Goal: Navigation & Orientation: Find specific page/section

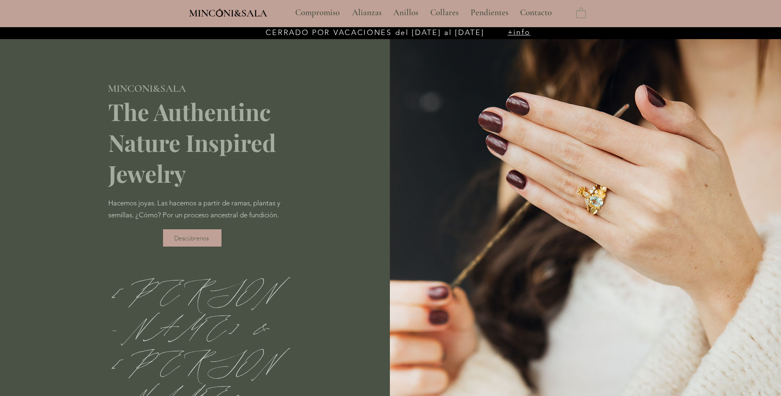
scroll to position [41, 0]
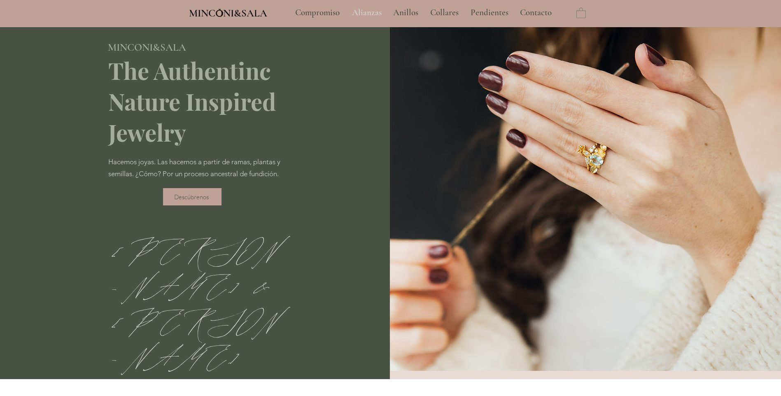
type input "**********"
select select "**********"
click at [361, 7] on p "Alianzas" at bounding box center [367, 12] width 38 height 21
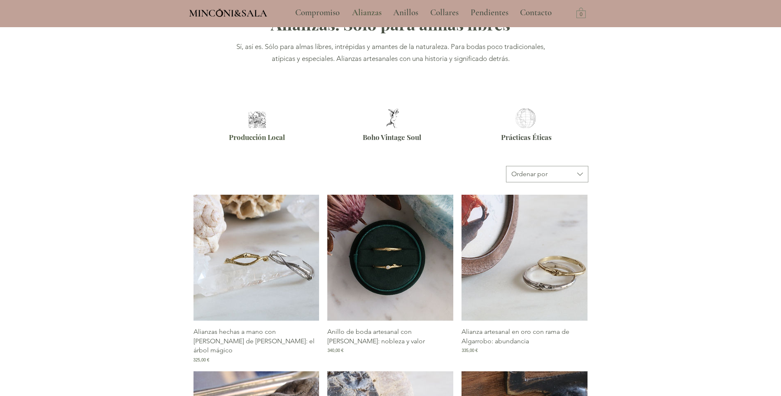
scroll to position [82, 0]
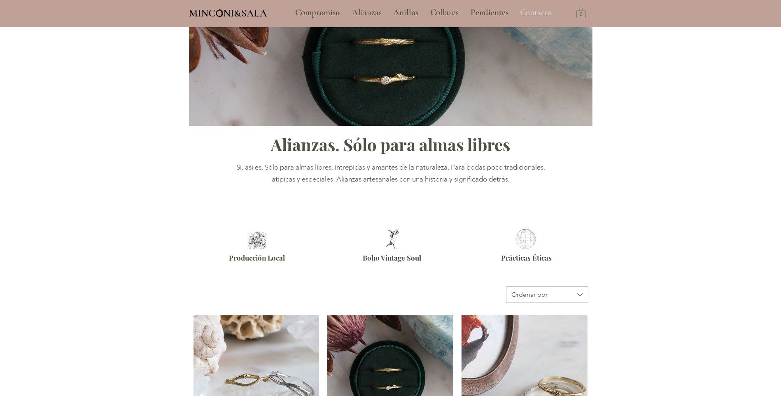
click at [535, 12] on p "Contacto" at bounding box center [536, 12] width 40 height 21
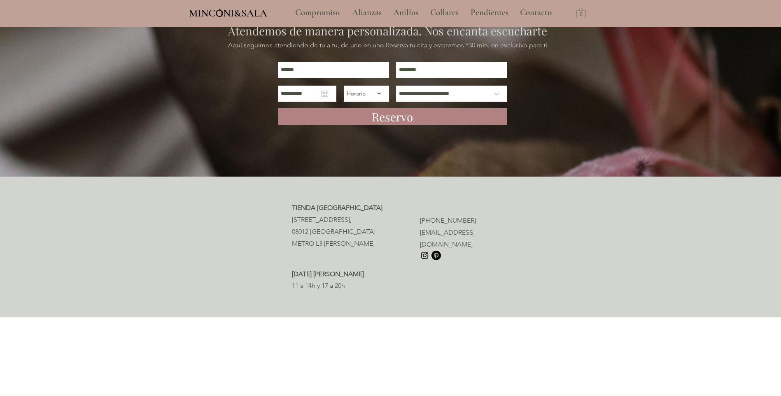
scroll to position [41, 0]
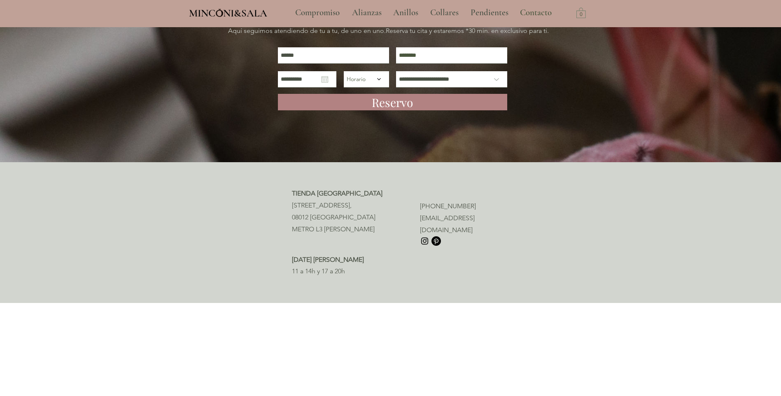
click at [422, 236] on img "Instagram" at bounding box center [424, 240] width 9 height 9
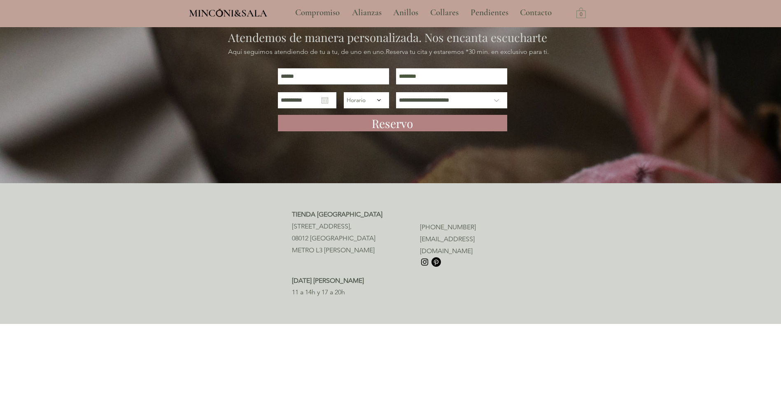
scroll to position [0, 0]
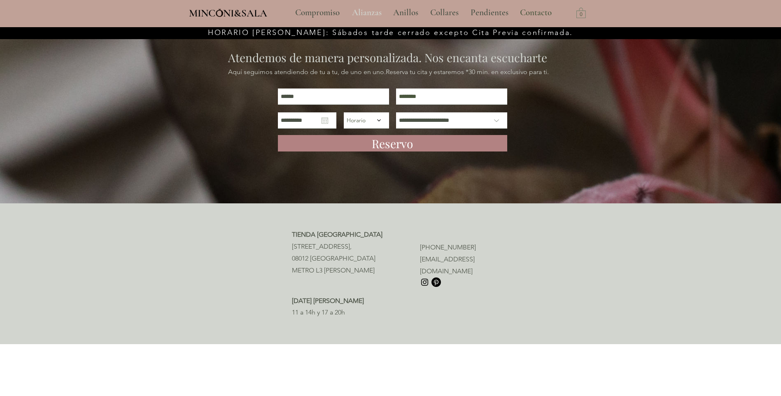
click at [363, 12] on p "Alianzas" at bounding box center [367, 12] width 38 height 21
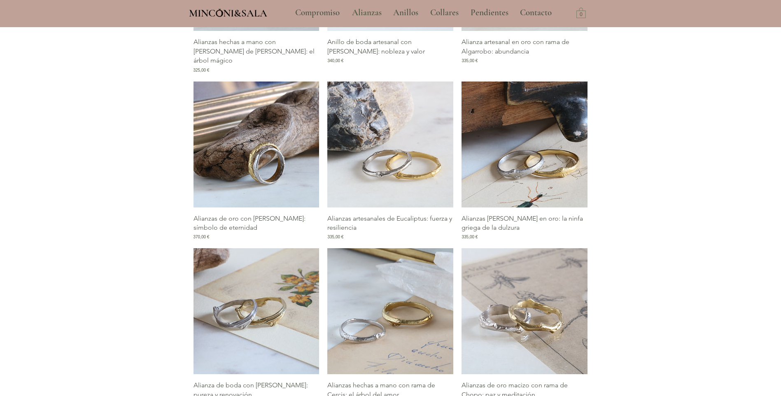
scroll to position [371, 0]
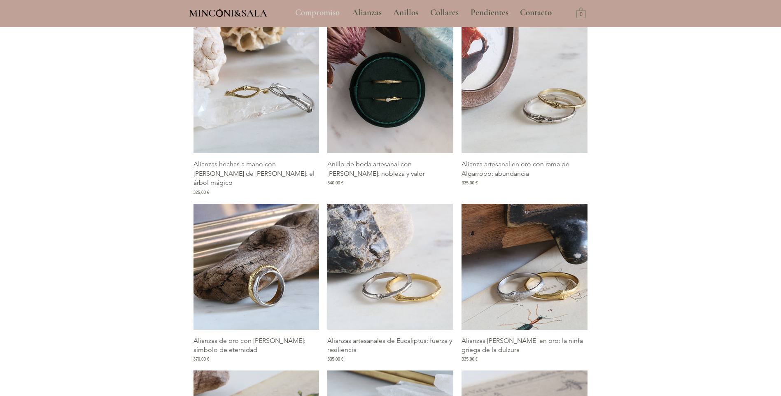
click at [325, 12] on p "Compromiso" at bounding box center [317, 12] width 53 height 21
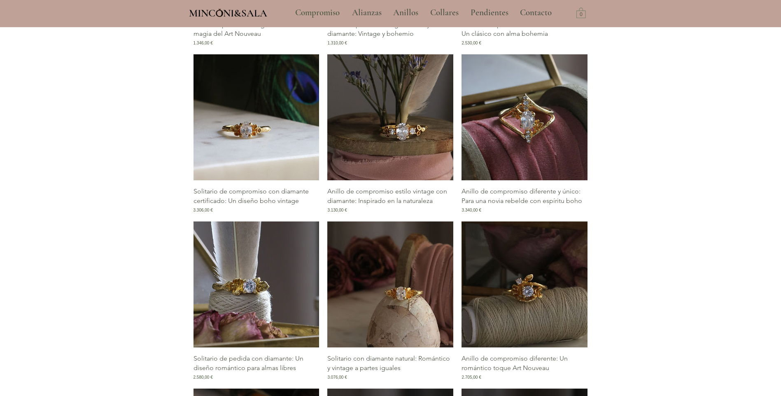
scroll to position [1029, 0]
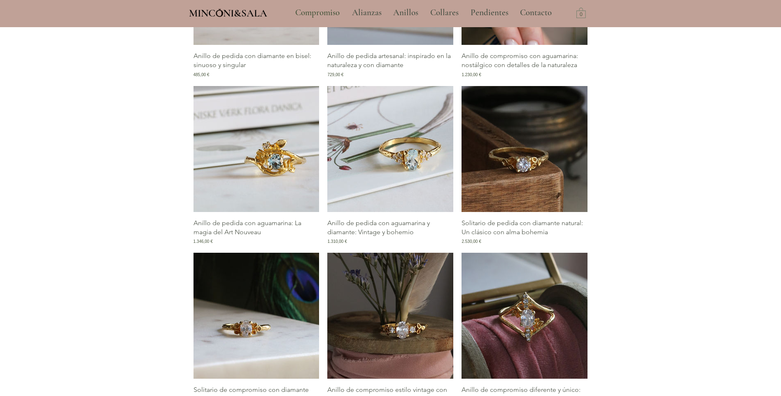
scroll to position [700, 0]
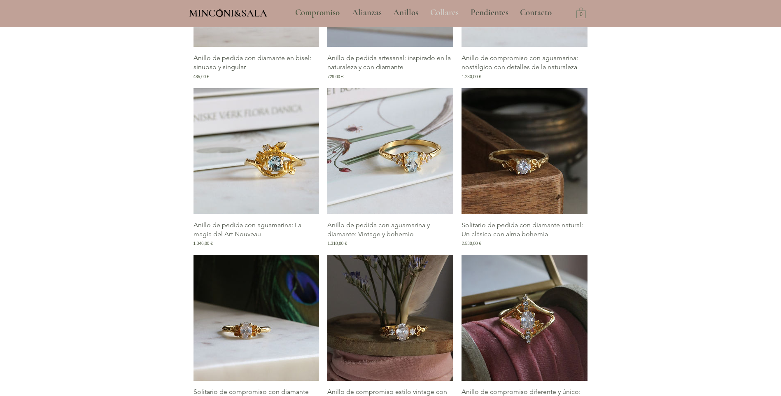
click at [449, 13] on p "Collares" at bounding box center [444, 12] width 37 height 21
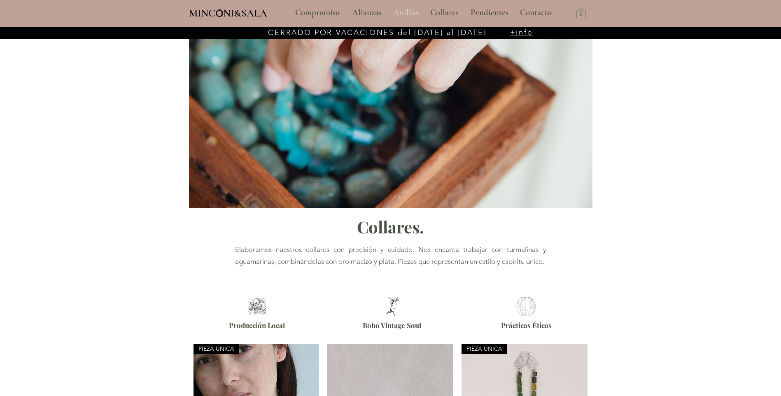
click at [415, 14] on p "Anillos" at bounding box center [405, 12] width 33 height 21
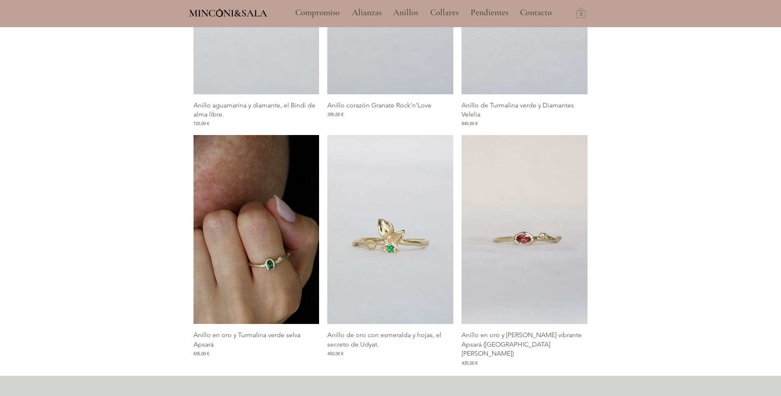
scroll to position [1025, 0]
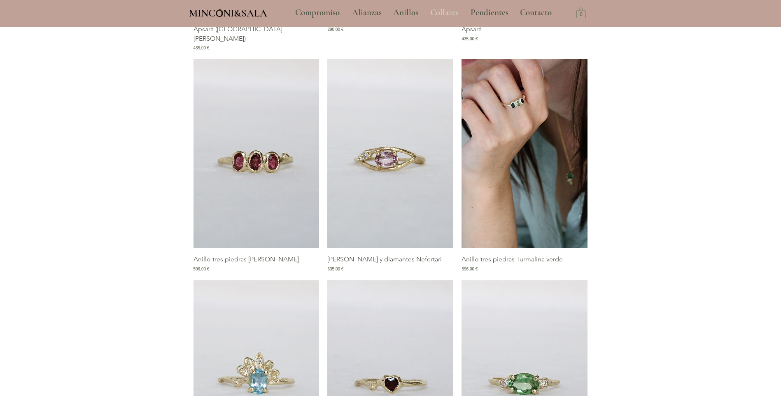
click at [447, 16] on p "Collares" at bounding box center [444, 12] width 37 height 21
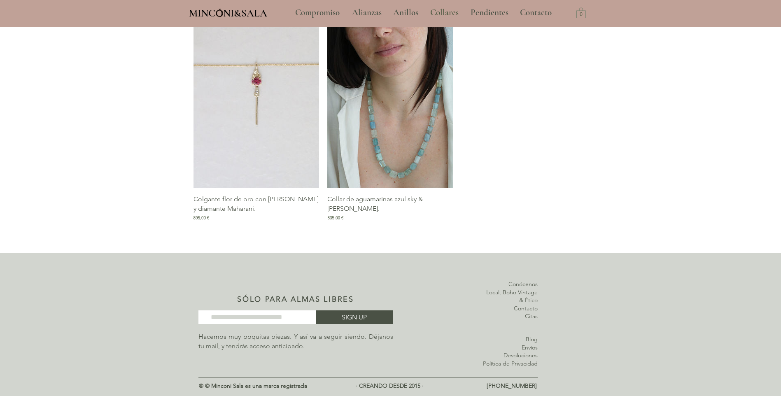
scroll to position [1522, 0]
